Goal: Find contact information: Find contact information

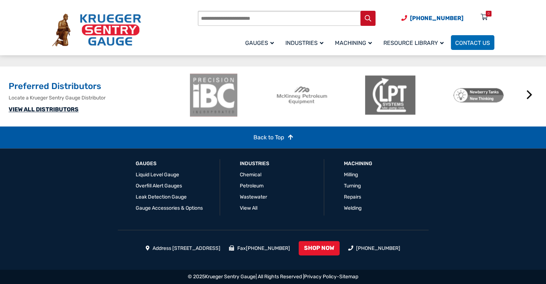
scroll to position [641, 0]
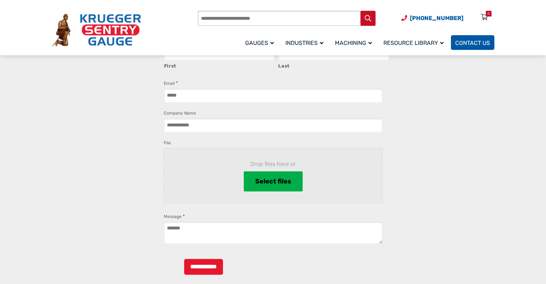
click at [460, 39] on span "Contact Us" at bounding box center [472, 42] width 35 height 7
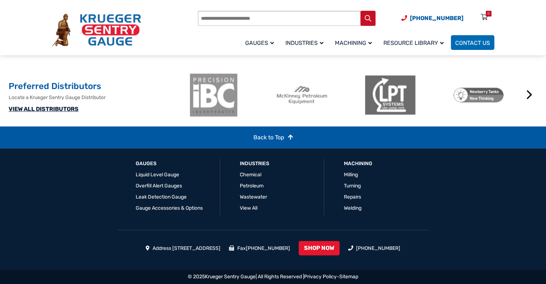
scroll to position [516, 0]
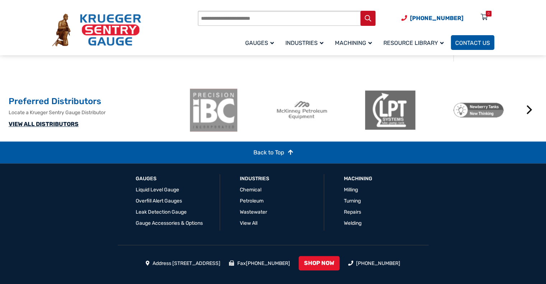
click at [464, 45] on span "Contact Us" at bounding box center [472, 42] width 35 height 7
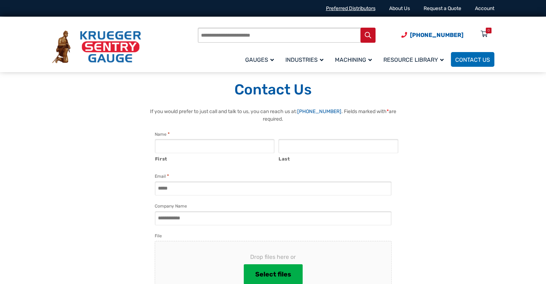
click at [355, 10] on link "Preferred Distributors" at bounding box center [351, 8] width 50 height 6
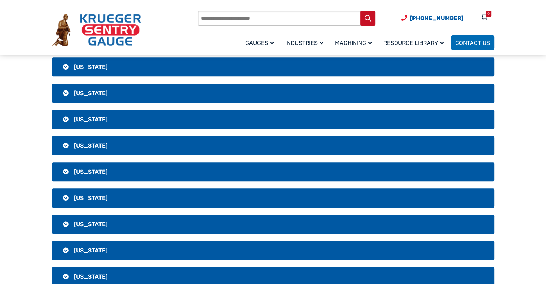
drag, startPoint x: 550, startPoint y: 26, endPoint x: 547, endPoint y: 64, distance: 38.2
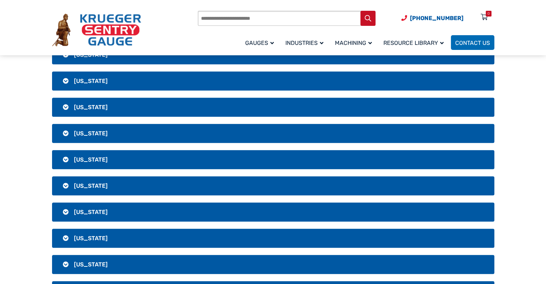
click at [63, 184] on h3 "Illinois" at bounding box center [273, 185] width 442 height 19
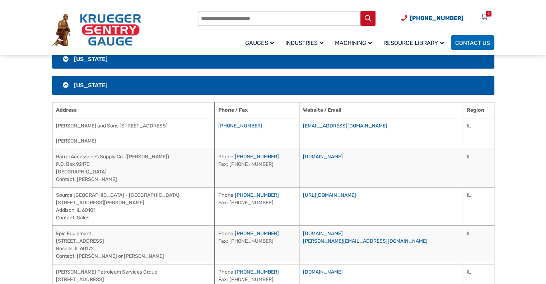
scroll to position [2227, 0]
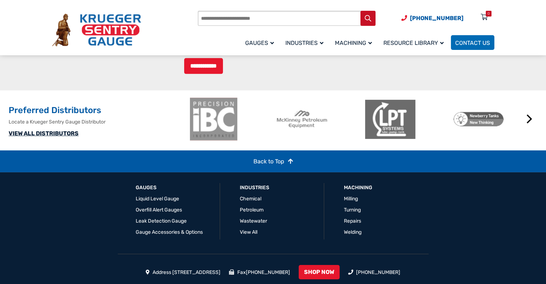
click at [78, 126] on p "Locate a Krueger Sentry Gauge Distributor" at bounding box center [97, 122] width 176 height 8
drag, startPoint x: 78, startPoint y: 143, endPoint x: 36, endPoint y: 139, distance: 42.2
click at [36, 126] on p "Locate a Krueger Sentry Gauge Distributor" at bounding box center [97, 122] width 176 height 8
copy p "Krueger Sentry Gauge"
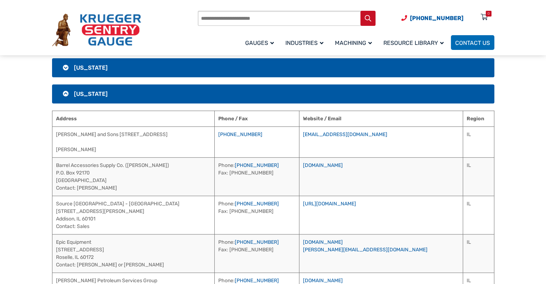
scroll to position [389, 0]
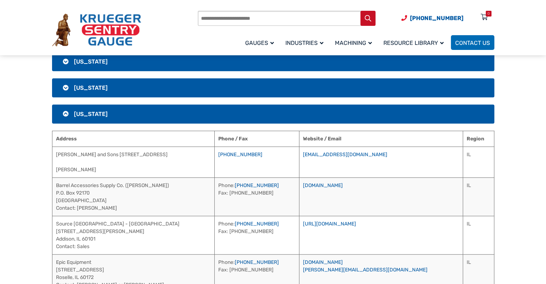
click at [87, 152] on td "Howard Lee and Sons 4093 S. Perryville Rd- Cherry Valley, IL 61016 Jeff Morris" at bounding box center [133, 161] width 162 height 31
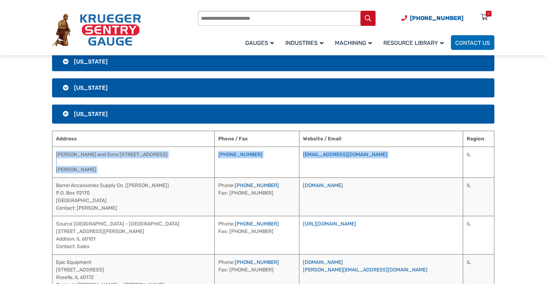
click at [407, 152] on td "sales@hleesons.com" at bounding box center [381, 161] width 164 height 31
copy tr "Howard Lee and Sons 4093 S. Perryville Rd- Cherry Valley, IL 61016 Jeff Morris …"
click at [188, 170] on td "Howard Lee and Sons 4093 S. Perryville Rd- Cherry Valley, IL 61016 Jeff Morris" at bounding box center [133, 161] width 162 height 31
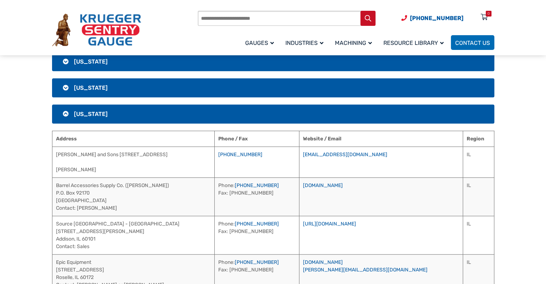
click at [188, 170] on td "Howard Lee and Sons 4093 S. Perryville Rd- Cherry Valley, IL 61016 Jeff Morris" at bounding box center [133, 161] width 162 height 31
click at [343, 185] on link "www.bascousa.com" at bounding box center [323, 185] width 40 height 6
click at [64, 183] on td "Barrel Accessories Supply Co. (BASCO) P.O. Box 92170 Elk Grove, IL 60009 Contac…" at bounding box center [133, 196] width 162 height 38
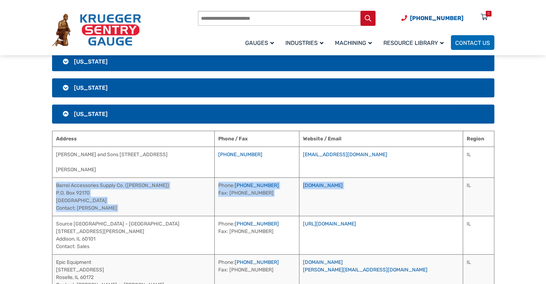
click at [406, 188] on td "www.bascousa.com" at bounding box center [381, 196] width 164 height 38
copy tr "Barrel Accessories Supply Co. (BASCO) P.O. Box 92170 Elk Grove, IL 60009 Contac…"
